Goal: Task Accomplishment & Management: Manage account settings

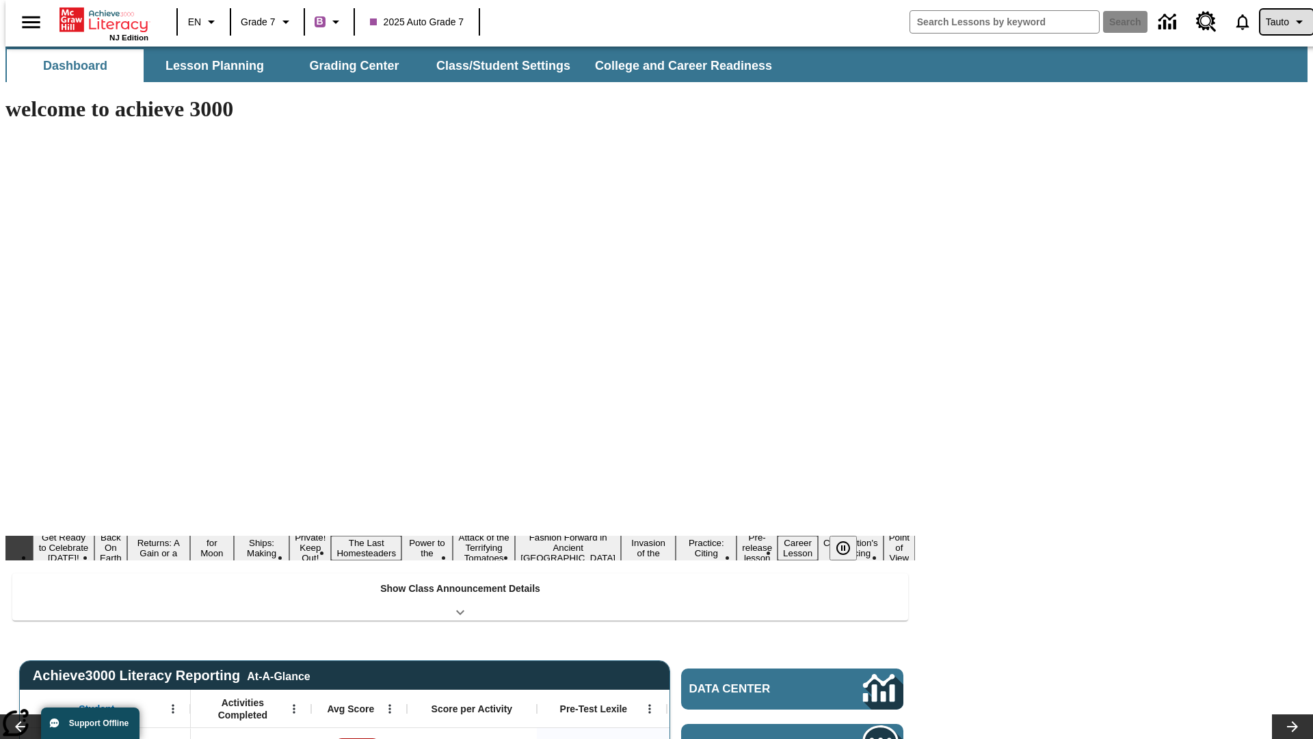
click at [1280, 22] on span "Tauto" at bounding box center [1277, 22] width 23 height 14
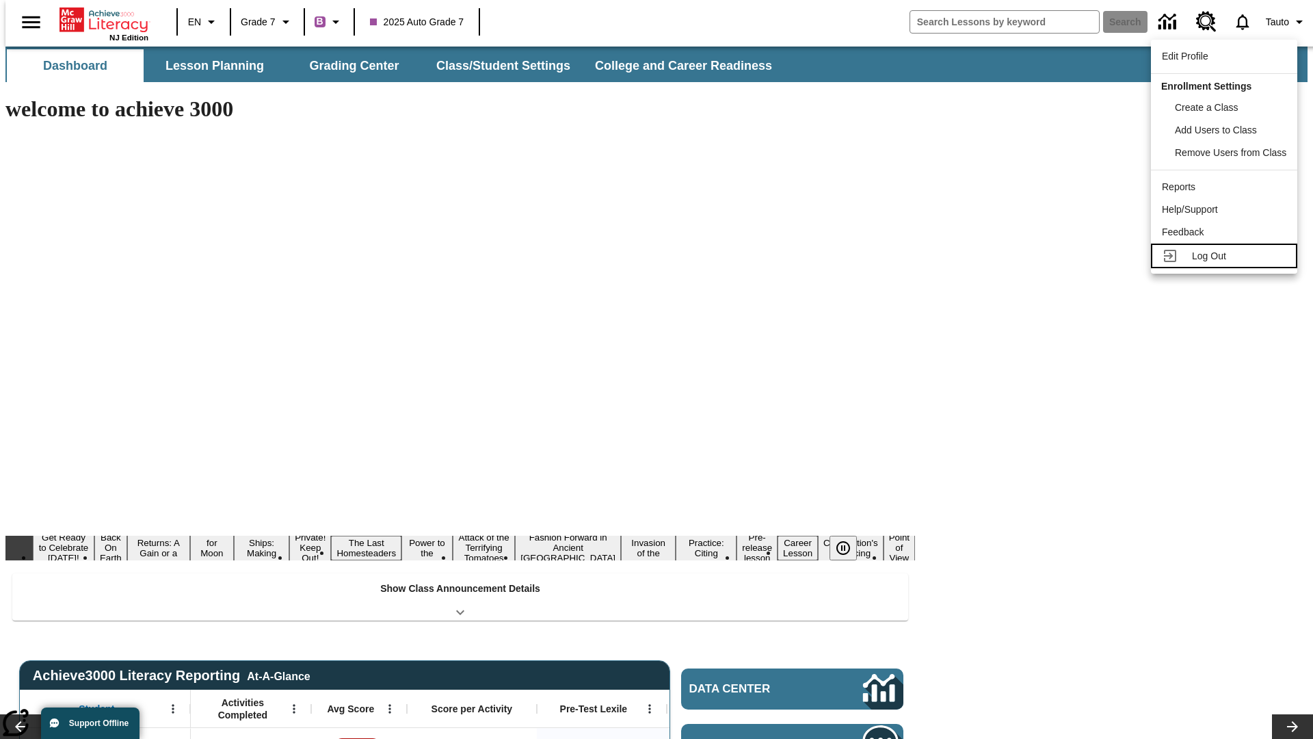
click at [1226, 256] on span "Log Out" at bounding box center [1209, 255] width 34 height 11
